Goal: Check status

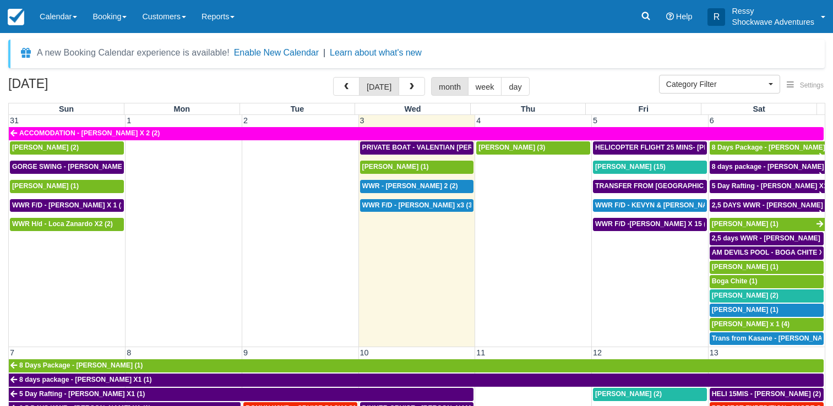
select select
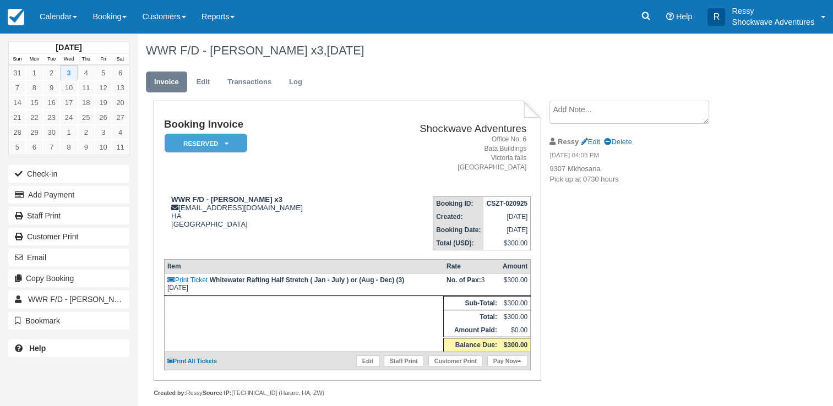
scroll to position [12, 0]
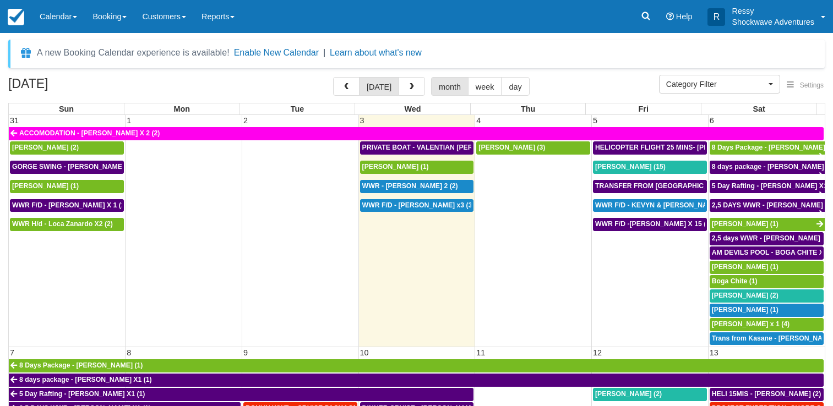
select select
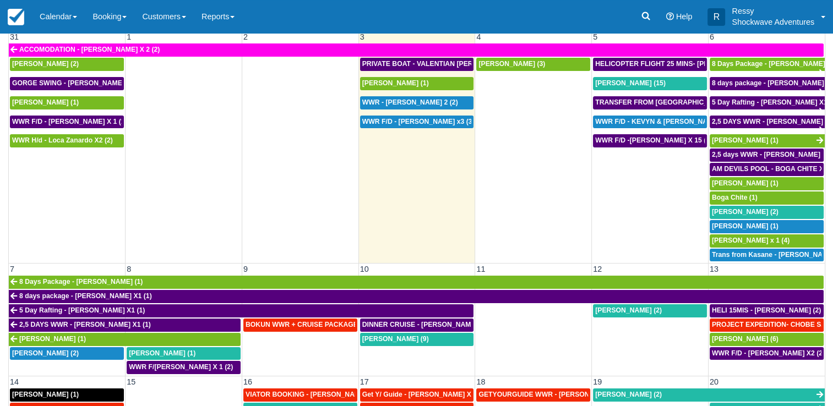
scroll to position [90, 0]
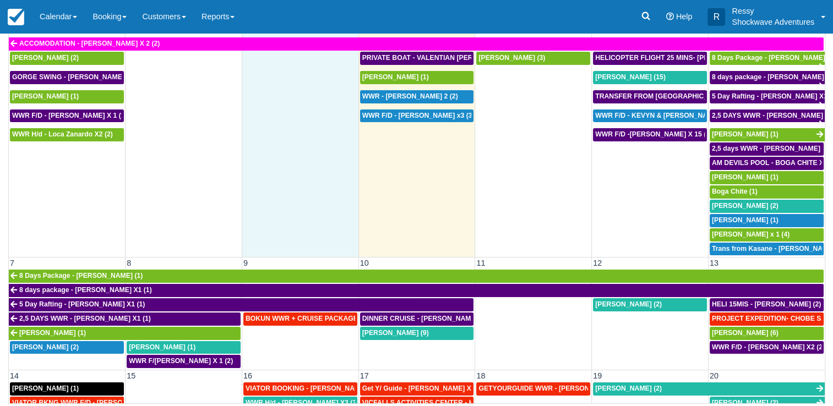
click at [300, 124] on td at bounding box center [300, 153] width 117 height 205
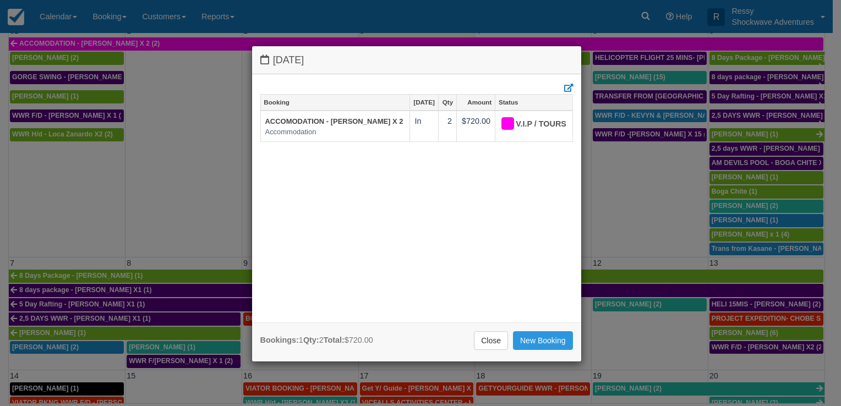
click at [300, 124] on td "ACCOMODATION - Elio De Michiel X 2 Accommodation" at bounding box center [335, 126] width 150 height 31
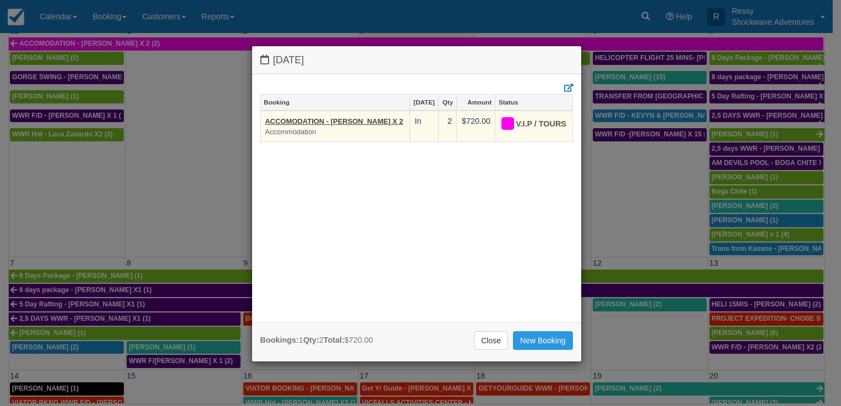
click at [293, 127] on em "Accommodation" at bounding box center [335, 132] width 140 height 10
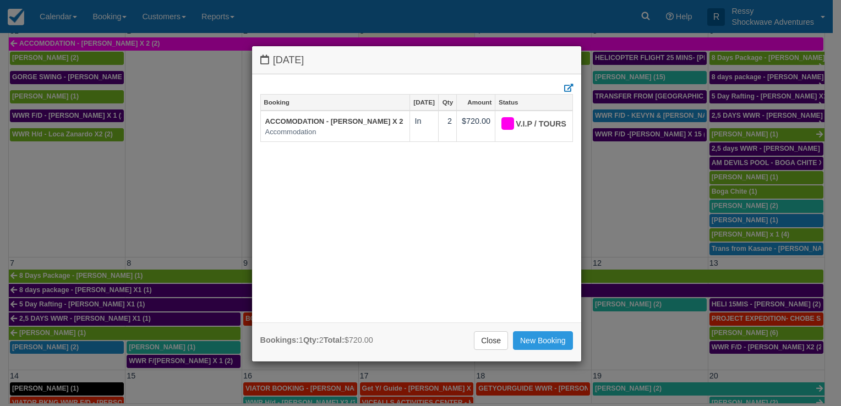
click at [623, 262] on div "Tuesday September 2 2025 Booking Sep 2 Qty Amount Status ACCOMODATION - Elio De…" at bounding box center [420, 203] width 841 height 406
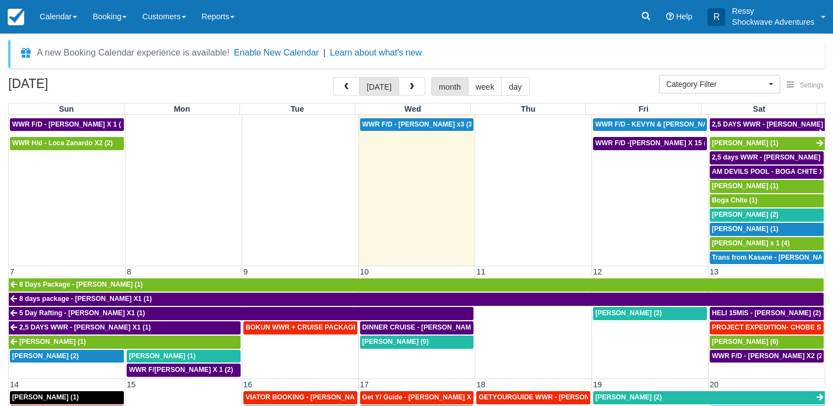
scroll to position [220, 0]
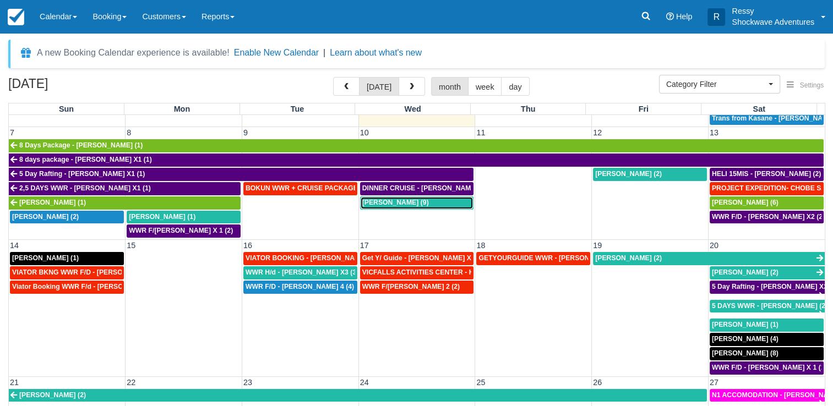
click at [373, 199] on span "Valentin Bouchet (9)" at bounding box center [395, 203] width 67 height 8
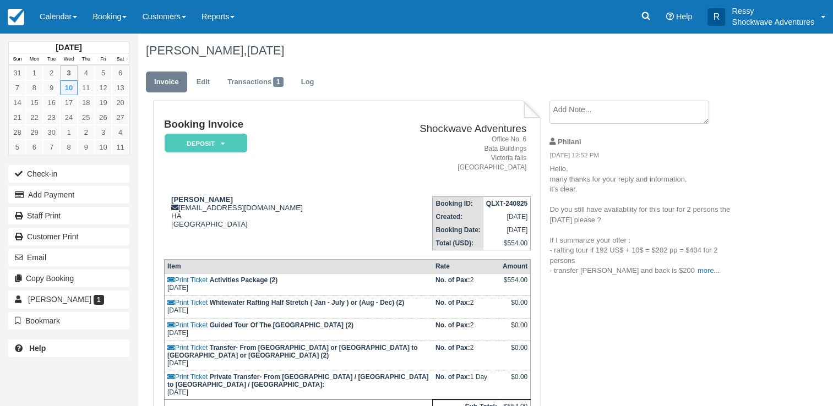
drag, startPoint x: 166, startPoint y: 198, endPoint x: 265, endPoint y: 192, distance: 98.8
click at [265, 192] on td "Valentin Bouchet valentin.bouchet1@gmail.com HA Zimbabwe" at bounding box center [264, 219] width 200 height 63
copy strong "Valentin Bouchet"
click at [698, 270] on link "more..." at bounding box center [709, 271] width 22 height 8
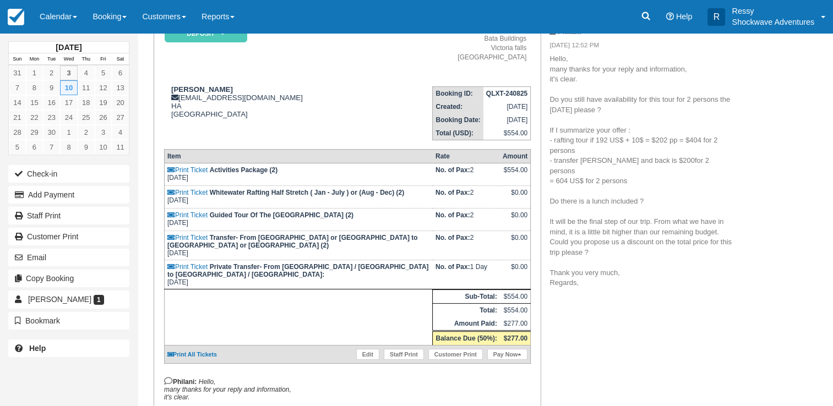
scroll to position [55, 0]
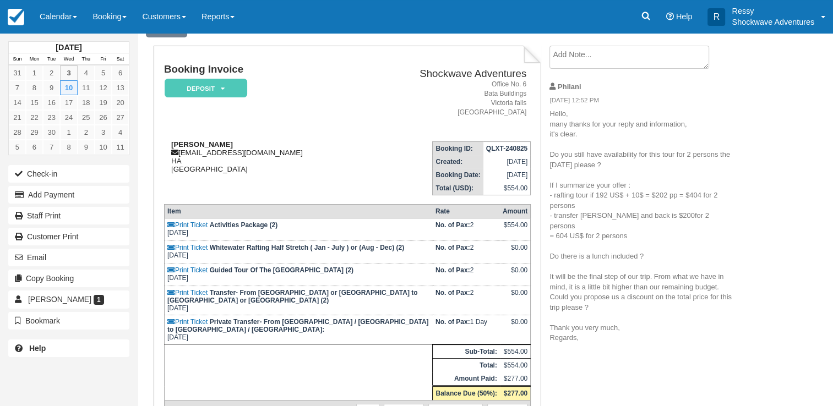
click at [254, 145] on div "[PERSON_NAME] [PERSON_NAME][EMAIL_ADDRESS][DOMAIN_NAME] HA [GEOGRAPHIC_DATA]" at bounding box center [264, 156] width 200 height 33
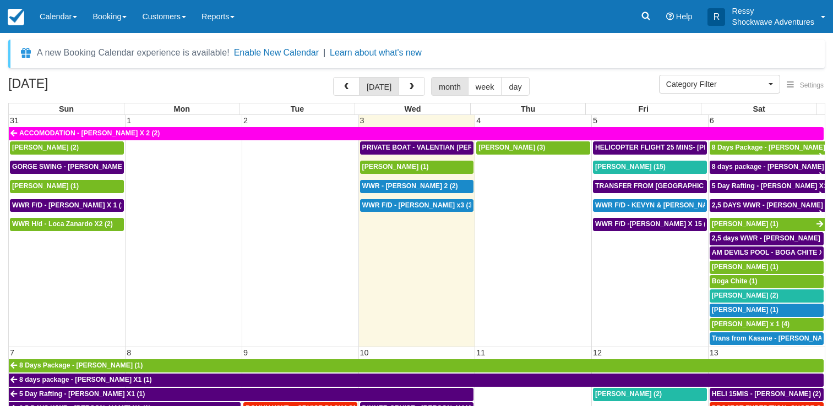
select select
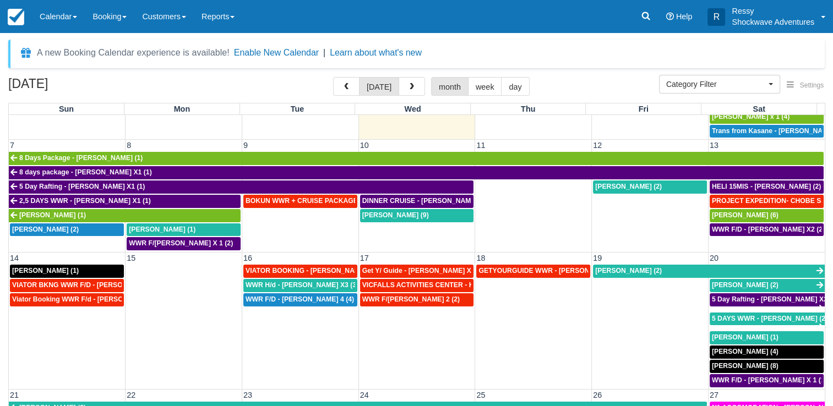
scroll to position [220, 0]
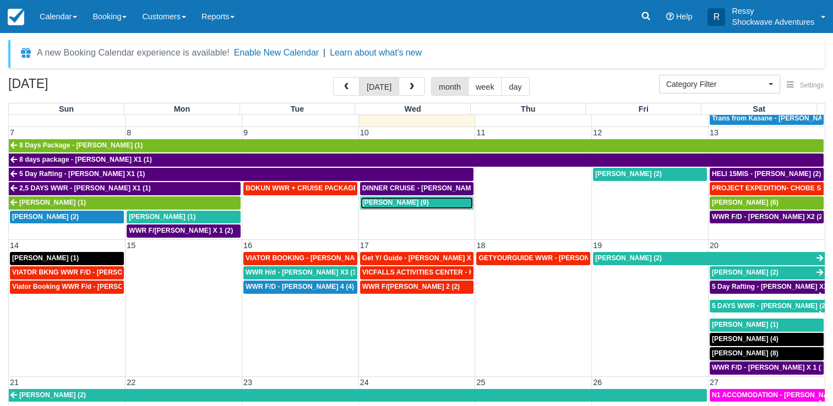
click at [366, 202] on span "[PERSON_NAME] (9)" at bounding box center [395, 203] width 67 height 8
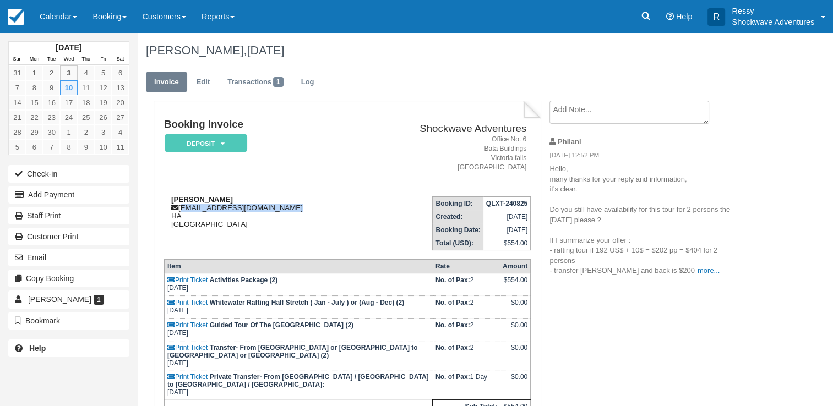
drag, startPoint x: 180, startPoint y: 205, endPoint x: 300, endPoint y: 210, distance: 119.6
click at [300, 210] on div "[PERSON_NAME] [PERSON_NAME][EMAIL_ADDRESS][DOMAIN_NAME] HA [GEOGRAPHIC_DATA]" at bounding box center [264, 211] width 200 height 33
copy div "[EMAIL_ADDRESS][DOMAIN_NAME]"
click at [308, 226] on div "Valentin Bouchet valentin.bouchet1@gmail.com HA Zimbabwe" at bounding box center [264, 211] width 200 height 33
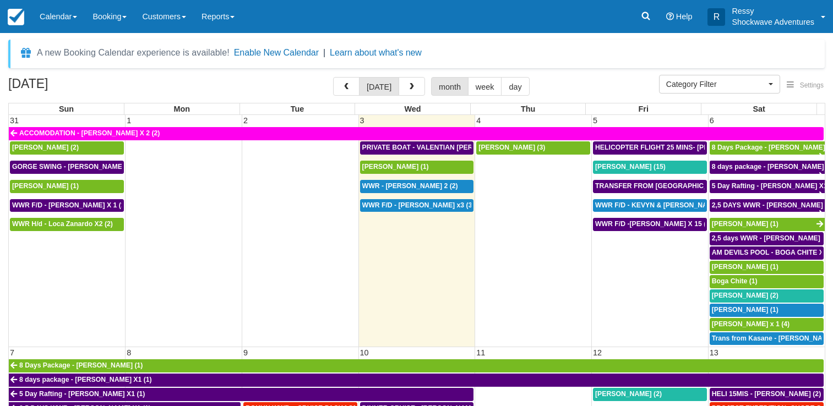
select select
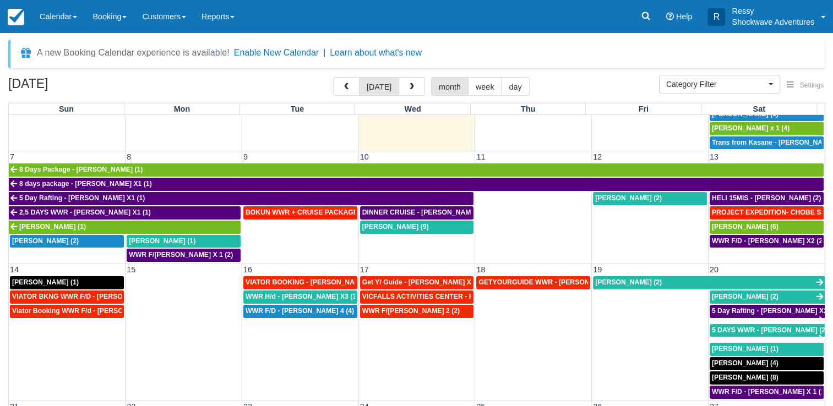
scroll to position [220, 0]
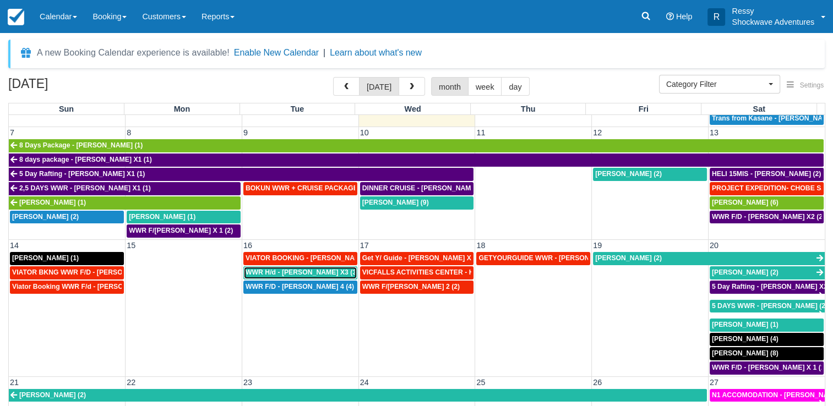
click at [296, 271] on span "WWR H/d - Richard Venn X3 (3)" at bounding box center [302, 273] width 113 height 8
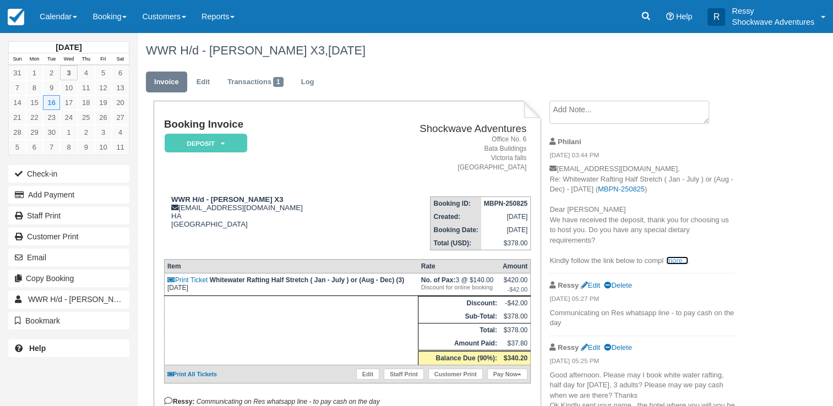
click at [681, 257] on link "more..." at bounding box center [677, 261] width 22 height 8
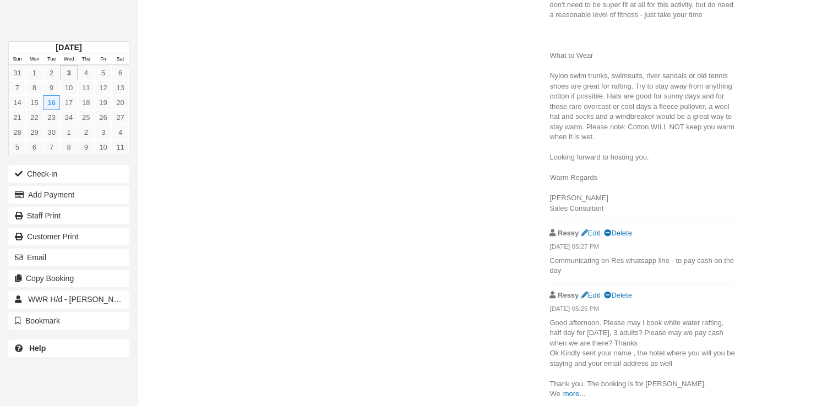
scroll to position [654, 0]
click at [585, 396] on link "more..." at bounding box center [574, 393] width 22 height 8
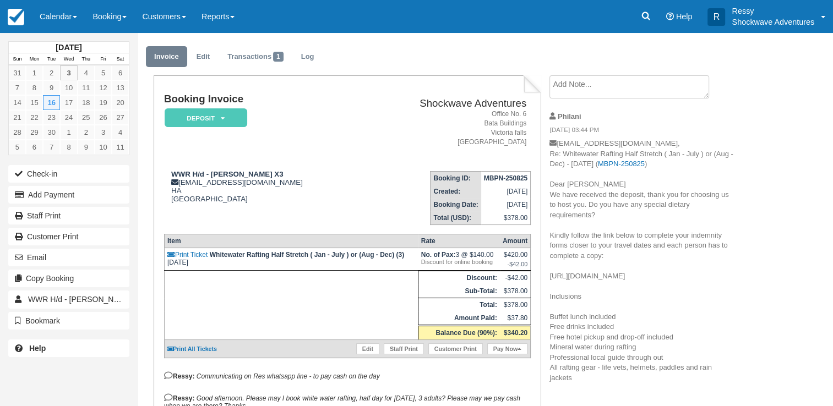
scroll to position [13, 0]
